Goal: Book appointment/travel/reservation

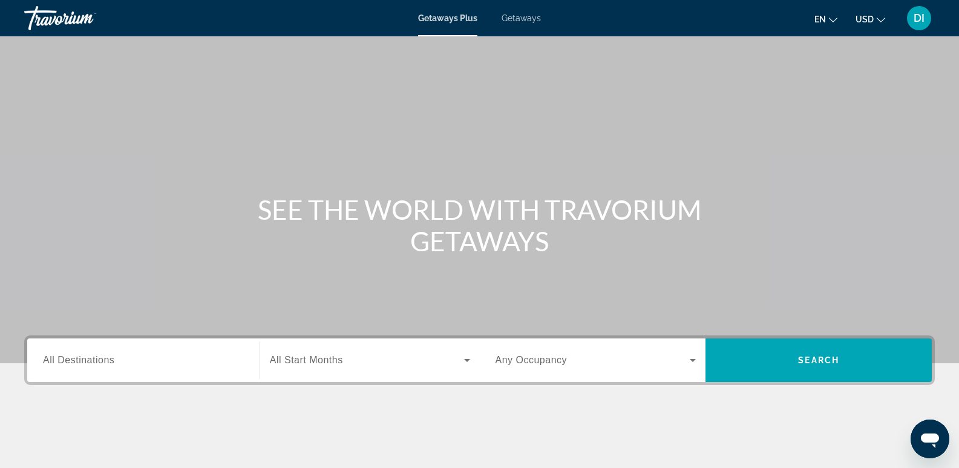
click at [90, 357] on span "All Destinations" at bounding box center [78, 360] width 71 height 10
click at [90, 357] on input "Destination All Destinations" at bounding box center [143, 360] width 201 height 15
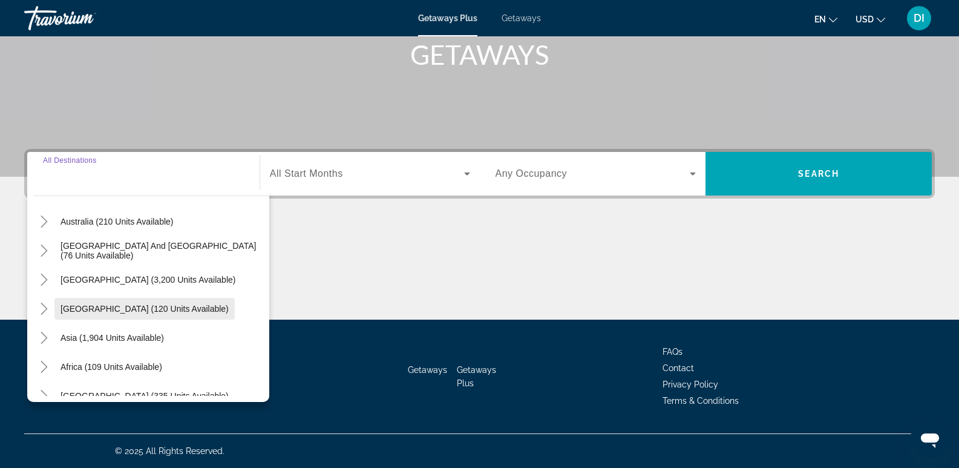
scroll to position [196, 0]
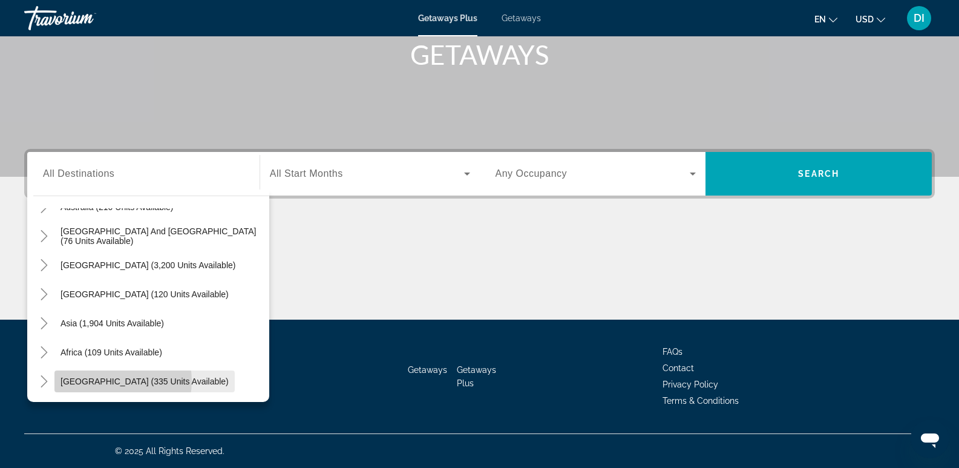
click at [115, 381] on span "[GEOGRAPHIC_DATA] (335 units available)" at bounding box center [144, 381] width 168 height 10
type input "**********"
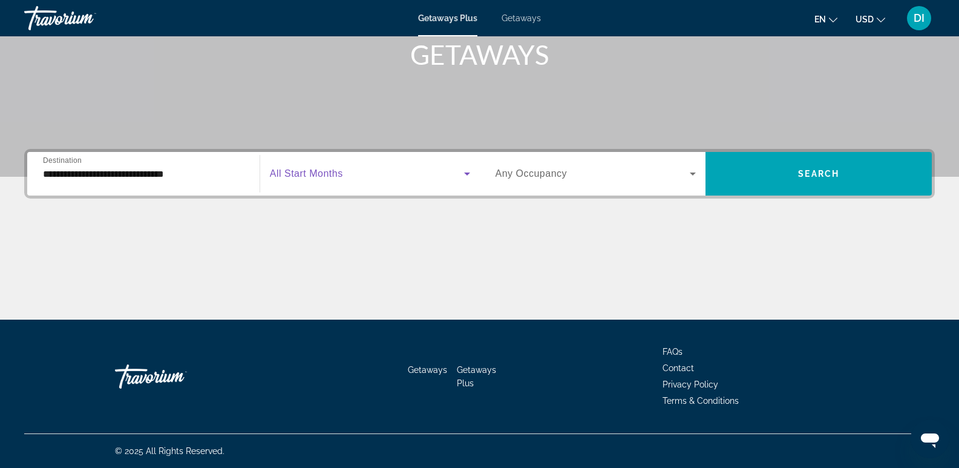
click at [333, 168] on span "Search widget" at bounding box center [367, 173] width 194 height 15
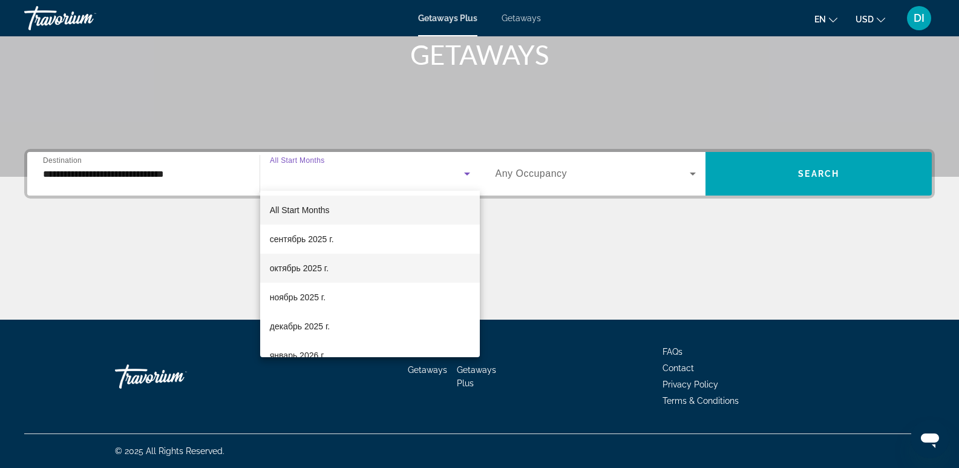
click at [302, 264] on span "октябрь 2025 г." at bounding box center [299, 268] width 59 height 15
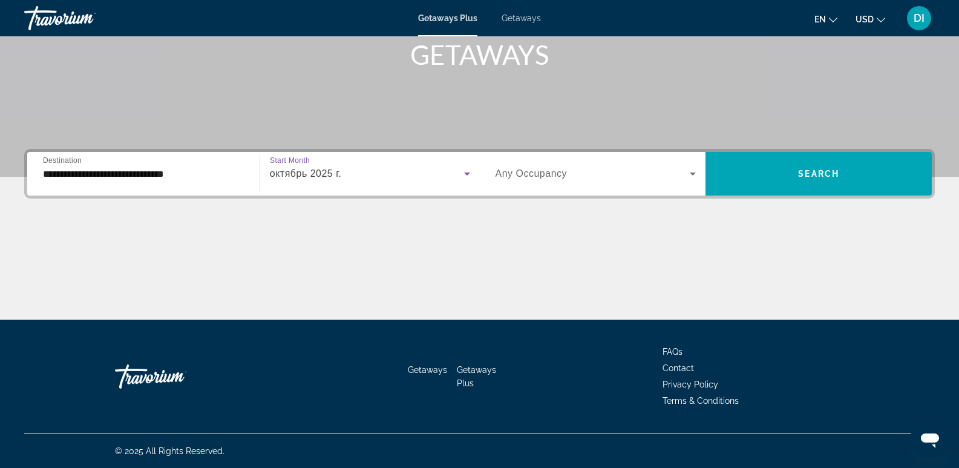
click at [520, 169] on span "Any Occupancy" at bounding box center [531, 173] width 72 height 10
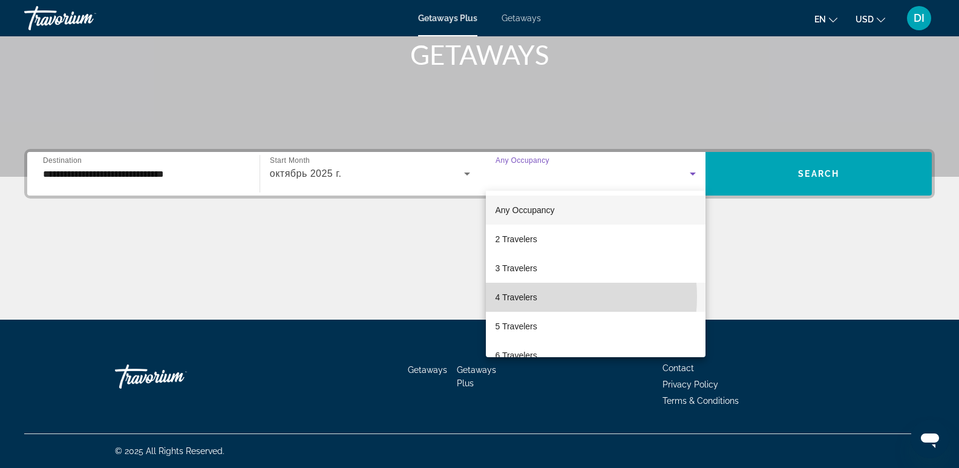
click at [523, 296] on span "4 Travelers" at bounding box center [516, 297] width 42 height 15
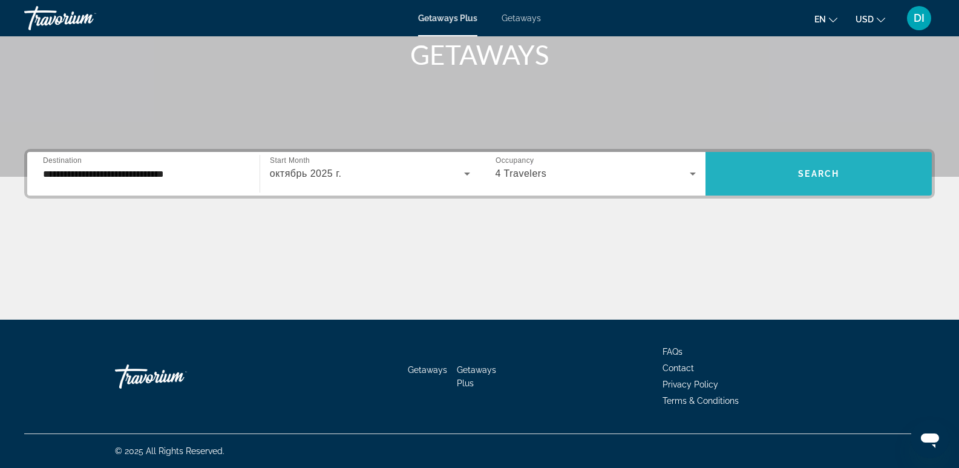
click at [838, 166] on span "Search widget" at bounding box center [818, 173] width 226 height 29
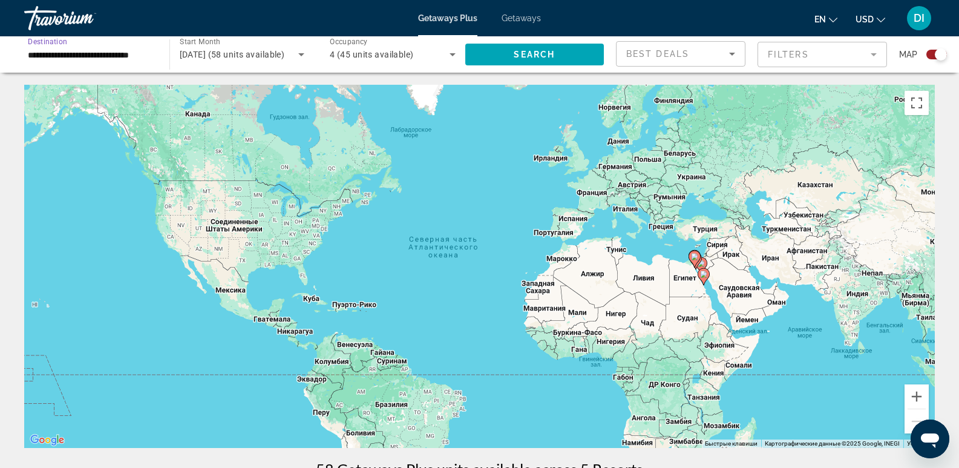
click at [119, 54] on input "**********" at bounding box center [91, 55] width 126 height 15
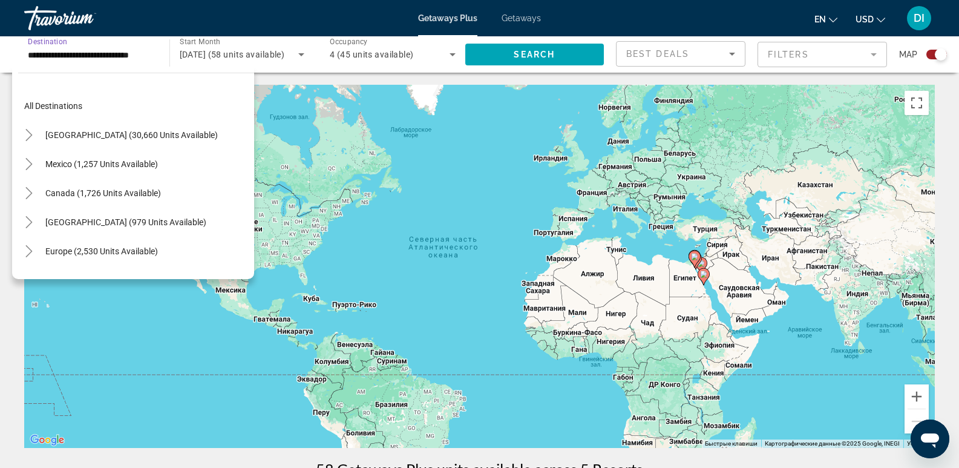
click at [103, 49] on input "**********" at bounding box center [91, 55] width 126 height 15
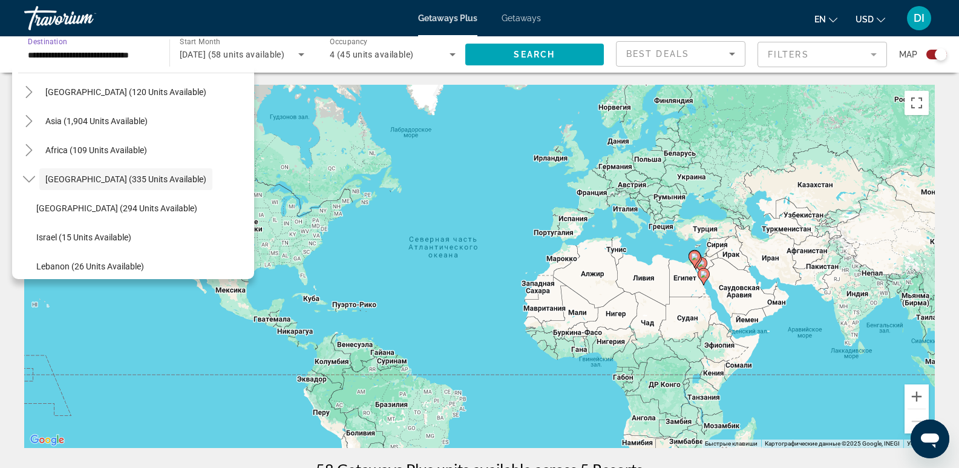
click at [76, 52] on input "**********" at bounding box center [91, 55] width 126 height 15
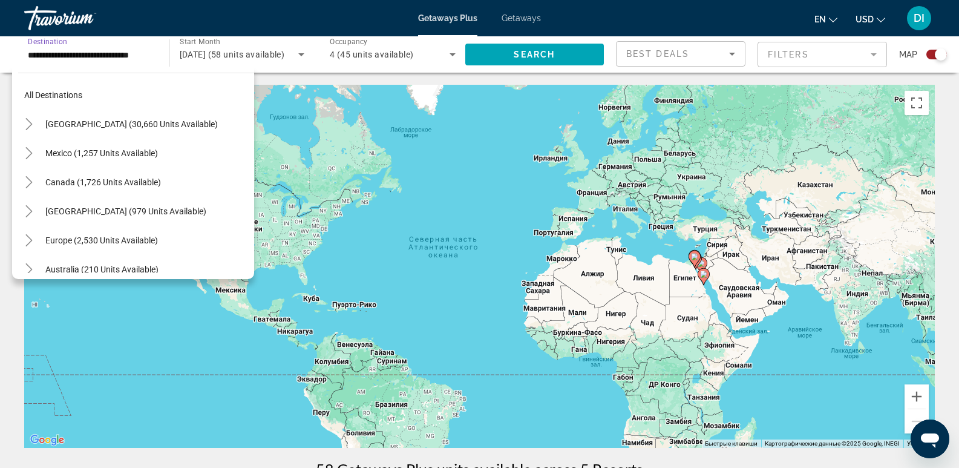
scroll to position [0, 0]
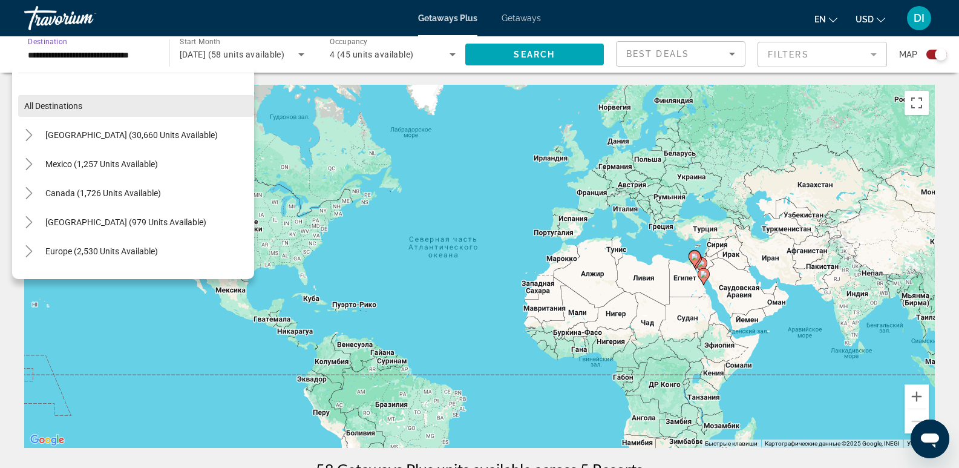
click at [76, 104] on span "All destinations" at bounding box center [53, 106] width 58 height 10
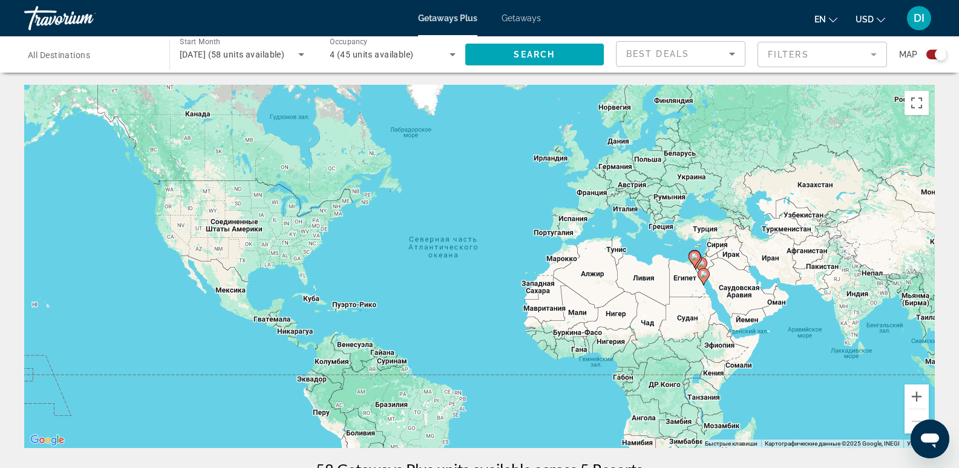
click at [83, 54] on span "All Destinations" at bounding box center [59, 55] width 62 height 10
click at [83, 54] on input "Destination All Destinations" at bounding box center [91, 55] width 126 height 15
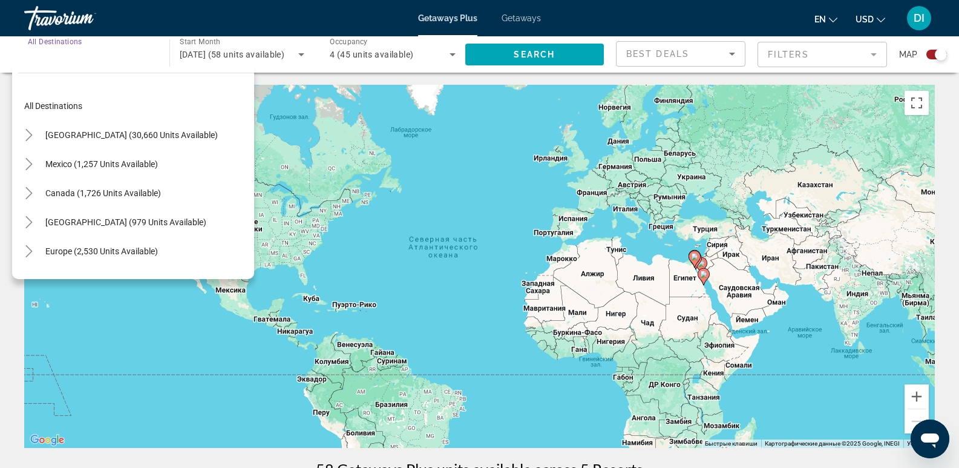
click at [83, 54] on input "Destination All Destinations" at bounding box center [91, 55] width 126 height 15
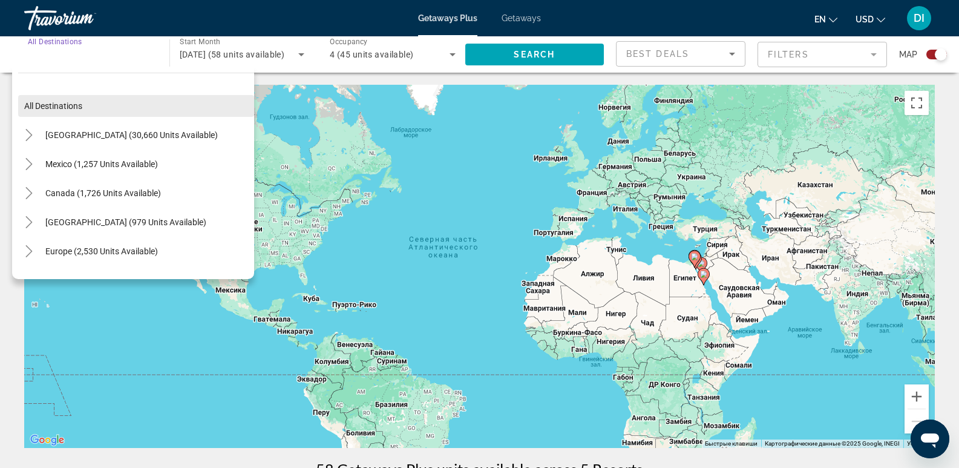
click at [45, 105] on span "All destinations" at bounding box center [53, 106] width 58 height 10
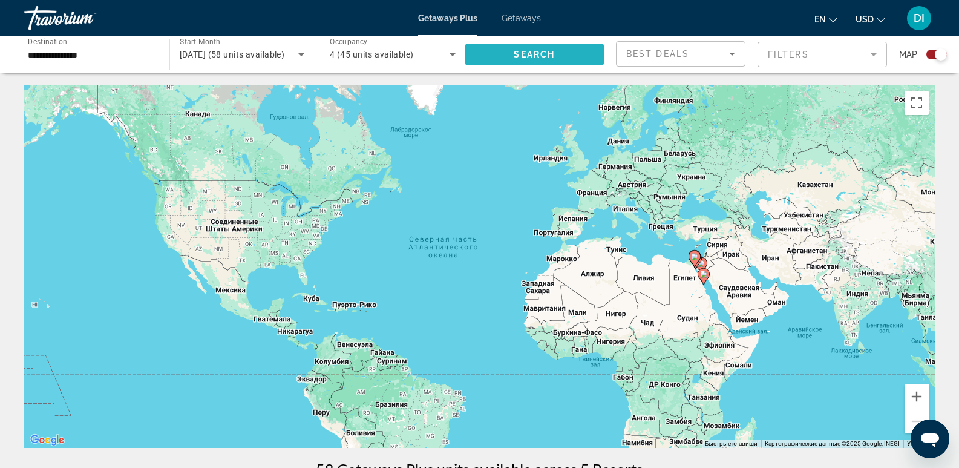
click at [550, 50] on span "Search" at bounding box center [534, 55] width 41 height 10
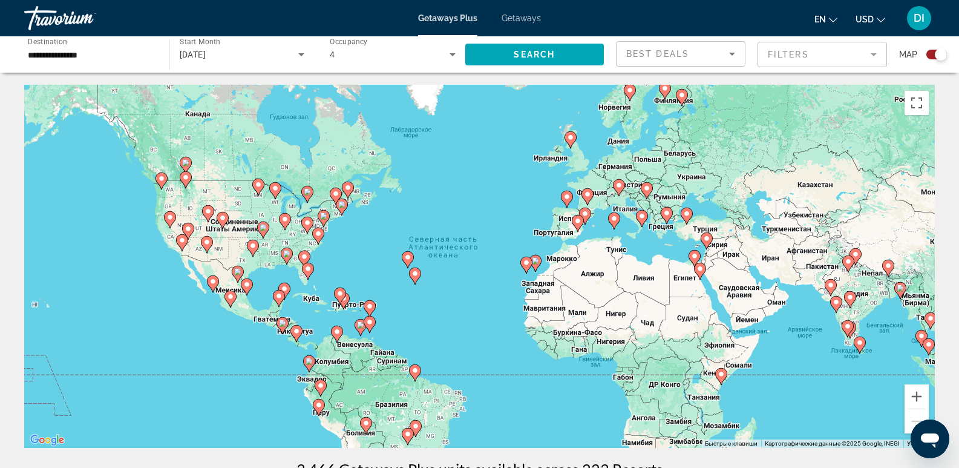
click at [655, 238] on div "Чтобы активировать перетаскивание с помощью клавиатуры, нажмите Alt + Ввод. Пос…" at bounding box center [479, 266] width 910 height 363
click at [687, 242] on div "Чтобы активировать перетаскивание с помощью клавиатуры, нажмите Alt + Ввод. Пос…" at bounding box center [479, 266] width 910 height 363
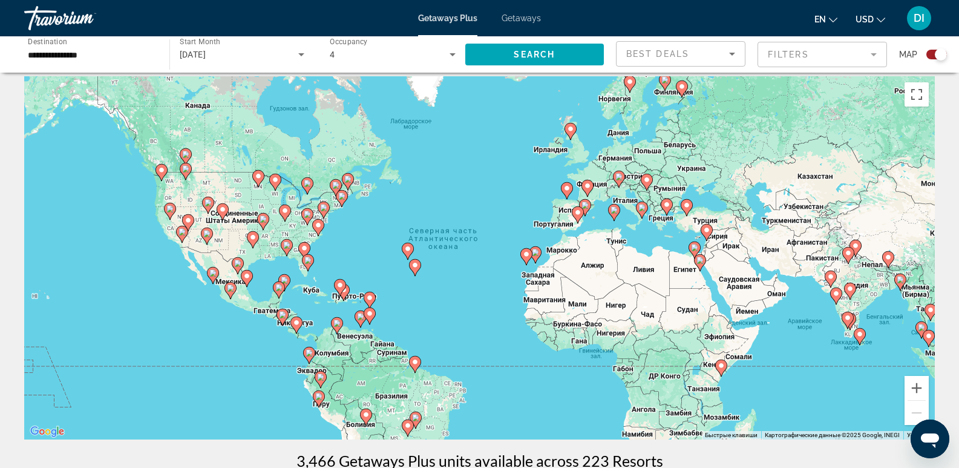
scroll to position [60, 0]
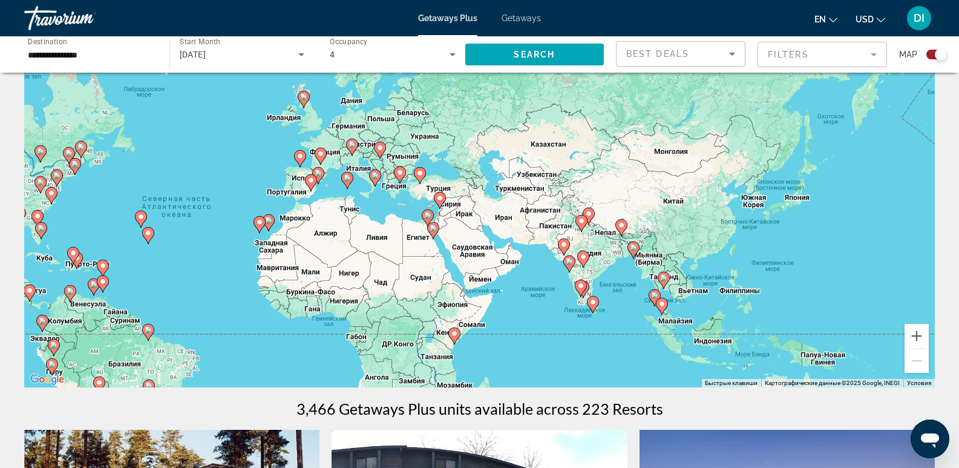
drag, startPoint x: 831, startPoint y: 255, endPoint x: 556, endPoint y: 275, distance: 275.4
click at [556, 275] on div "Чтобы активировать перетаскивание с помощью клавиатуры, нажмите Alt + Ввод. Пос…" at bounding box center [479, 205] width 910 height 363
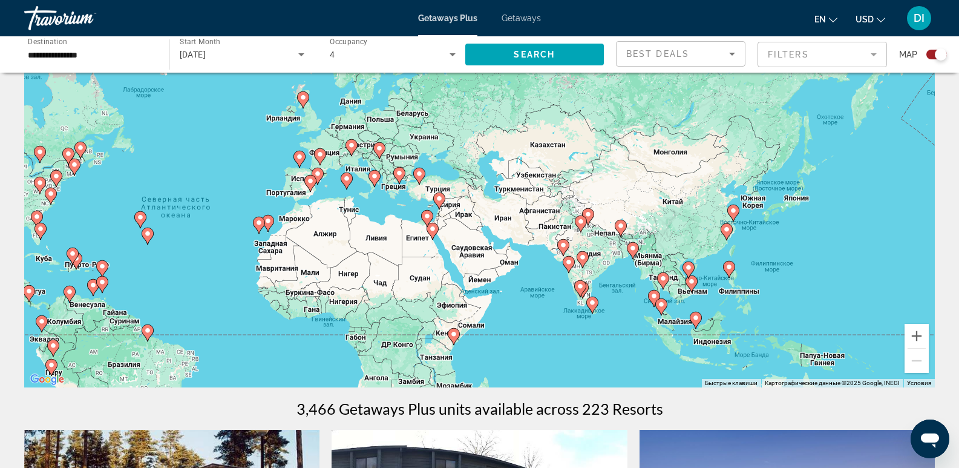
click at [661, 275] on icon "Main content" at bounding box center [662, 281] width 11 height 16
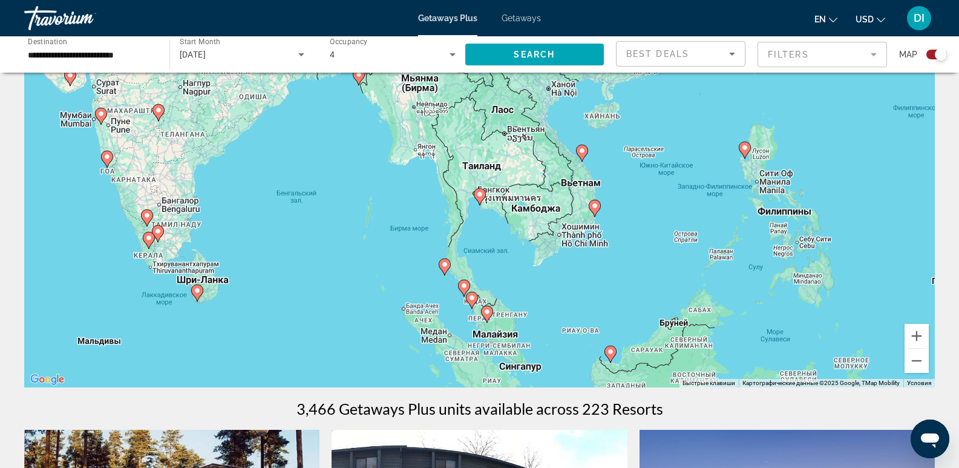
click at [584, 153] on image "Main content" at bounding box center [581, 150] width 7 height 7
type input "**********"
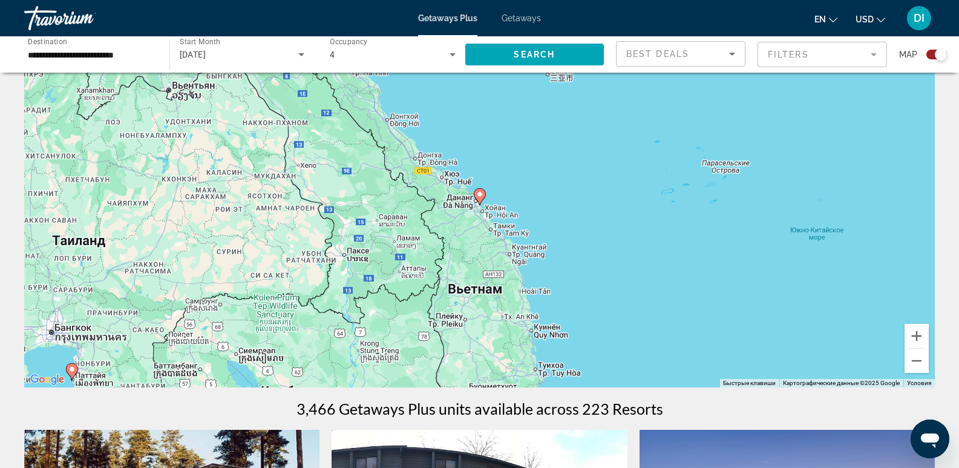
click at [472, 293] on div "Для навигации используйте клавиши со стрелками. Чтобы активировать перетаскиван…" at bounding box center [479, 205] width 910 height 363
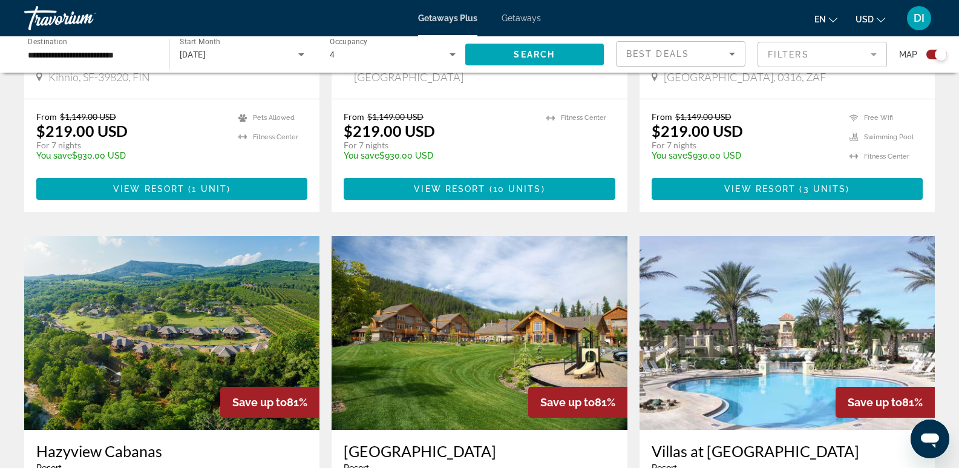
scroll to position [847, 0]
